Goal: Obtain resource: Obtain resource

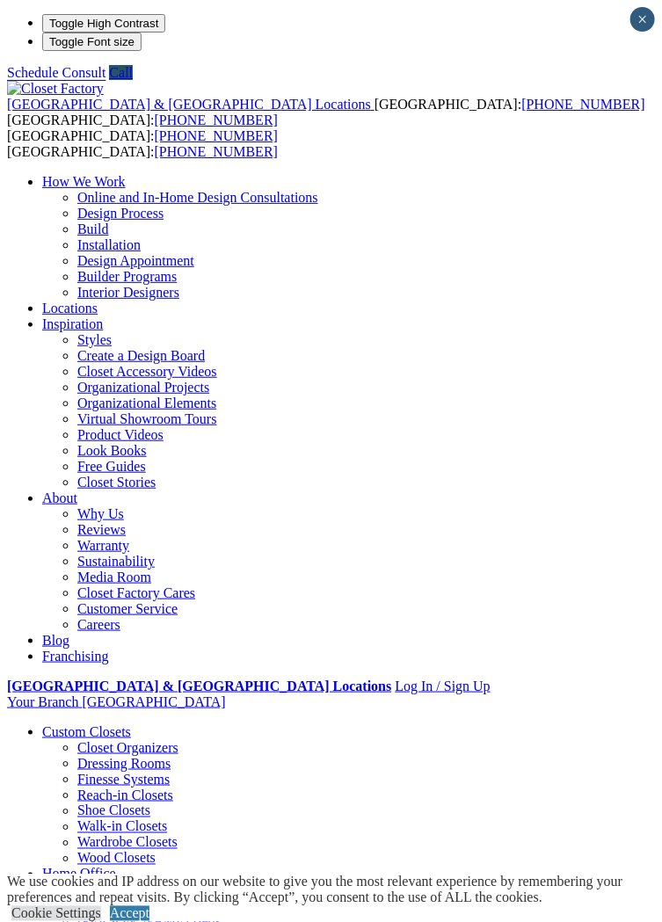
click at [0, 0] on div at bounding box center [0, 0] width 0 height 0
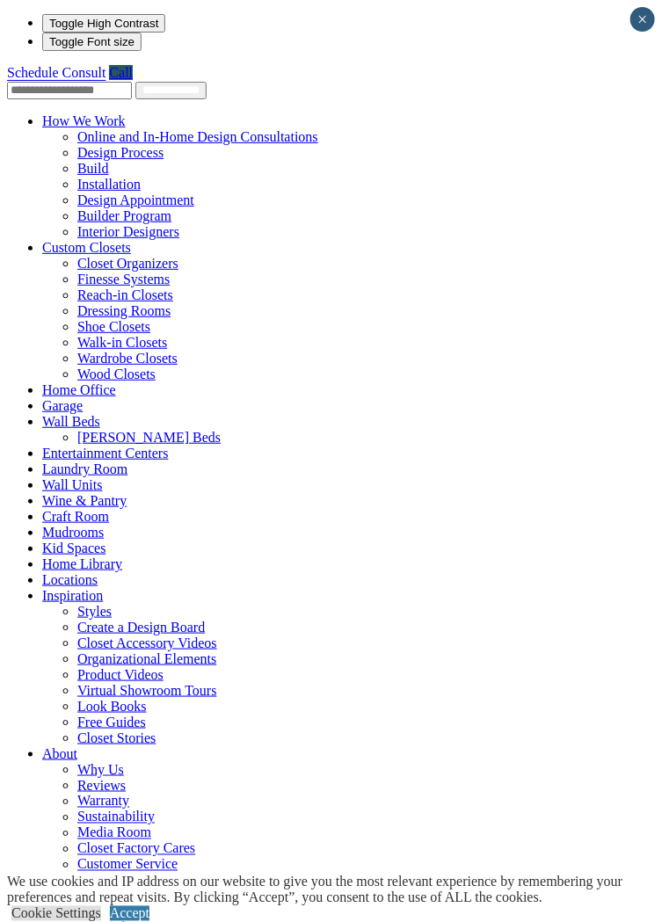
click at [131, 240] on span at bounding box center [131, 247] width 0 height 15
click at [173, 287] on link "Reach-in Closets" at bounding box center [125, 294] width 96 height 15
click at [77, 287] on link "Reach-in Closets" at bounding box center [125, 294] width 96 height 15
click at [77, 303] on link "Dressing Rooms" at bounding box center [123, 310] width 93 height 15
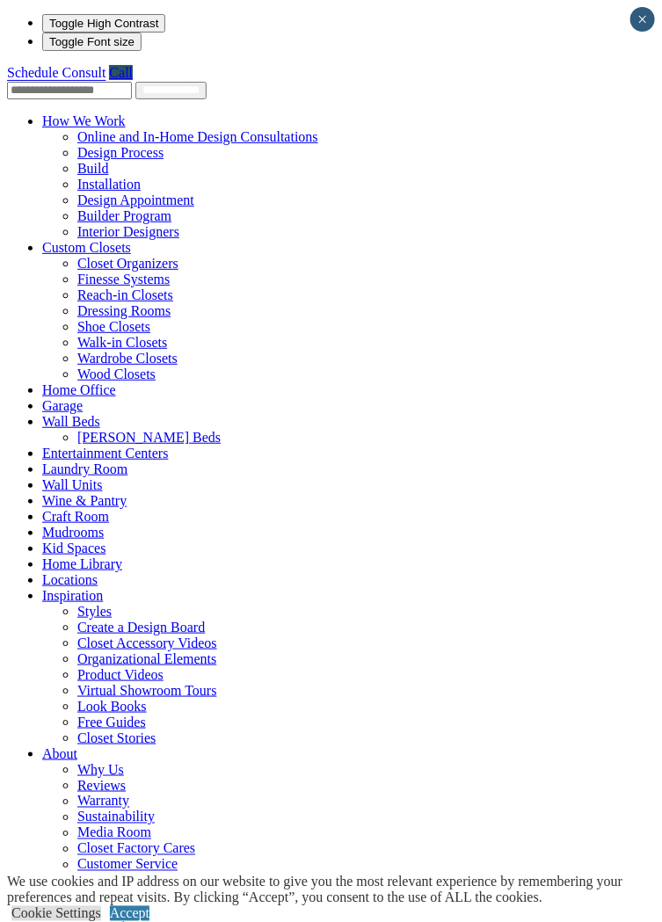
click at [77, 287] on link "Reach-in Closets" at bounding box center [125, 294] width 96 height 15
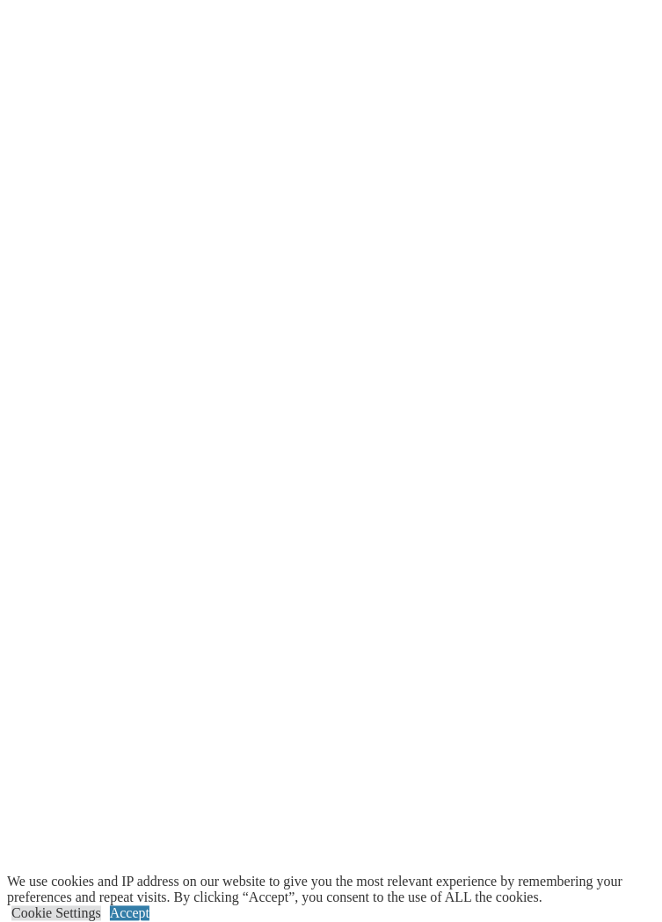
scroll to position [3401, 0]
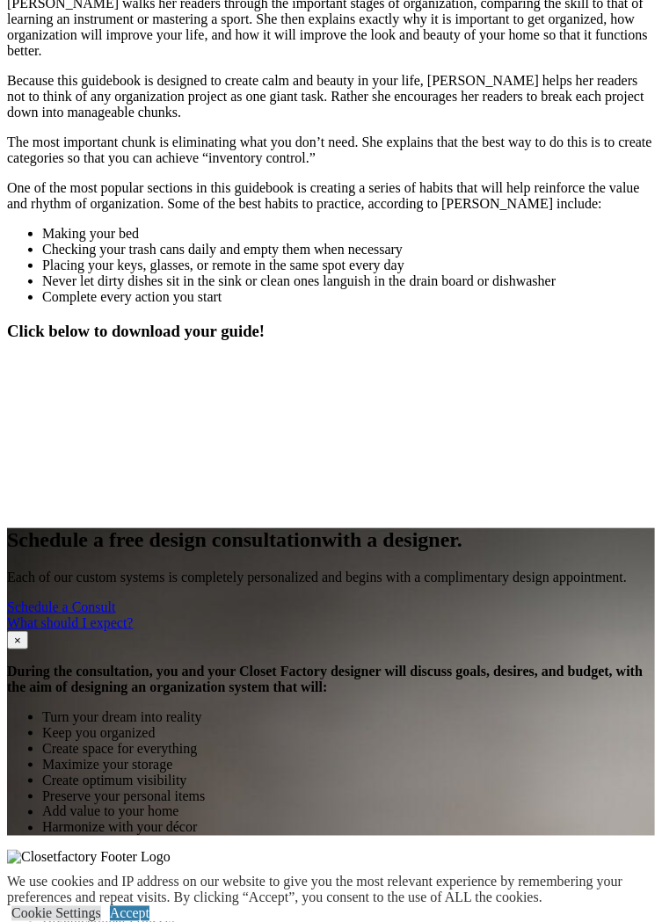
scroll to position [1698, 0]
